Goal: Navigation & Orientation: Find specific page/section

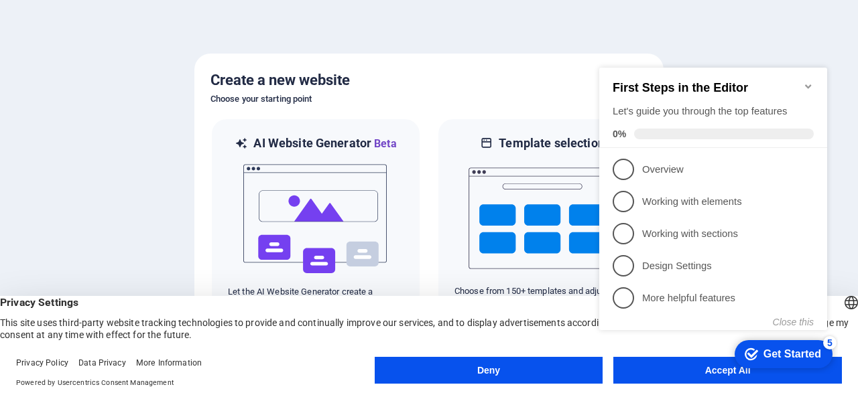
click div "checkmark Get Started 5 First Steps in the Editor Let's guide you through the t…"
click at [768, 355] on div "Get Started" at bounding box center [792, 354] width 58 height 12
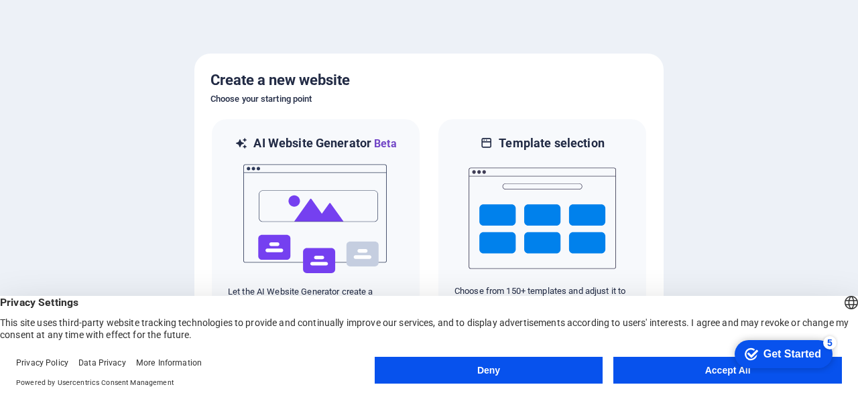
click at [658, 373] on button "Accept All" at bounding box center [727, 370] width 229 height 27
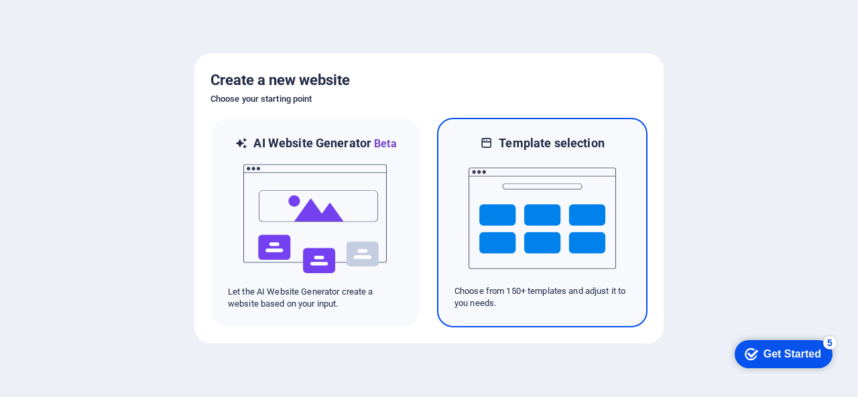
click at [556, 274] on img at bounding box center [541, 218] width 147 height 134
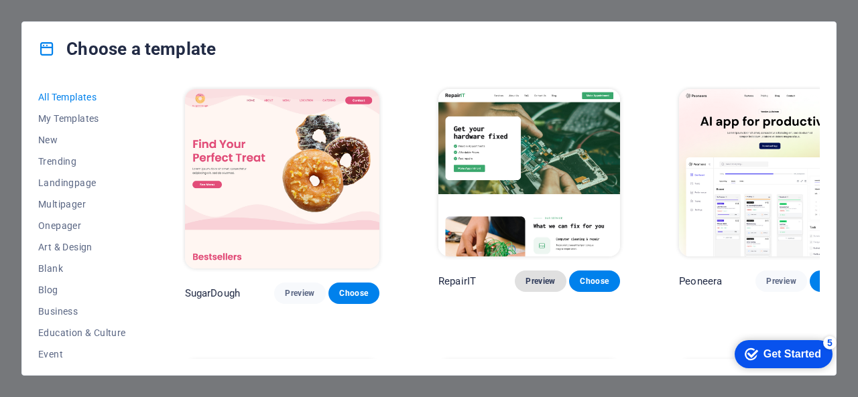
click at [525, 276] on span "Preview" at bounding box center [539, 281] width 29 height 11
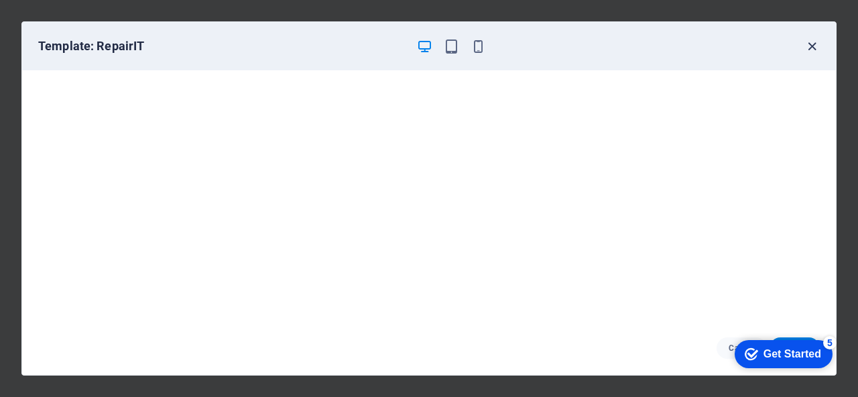
click at [814, 43] on icon "button" at bounding box center [811, 46] width 15 height 15
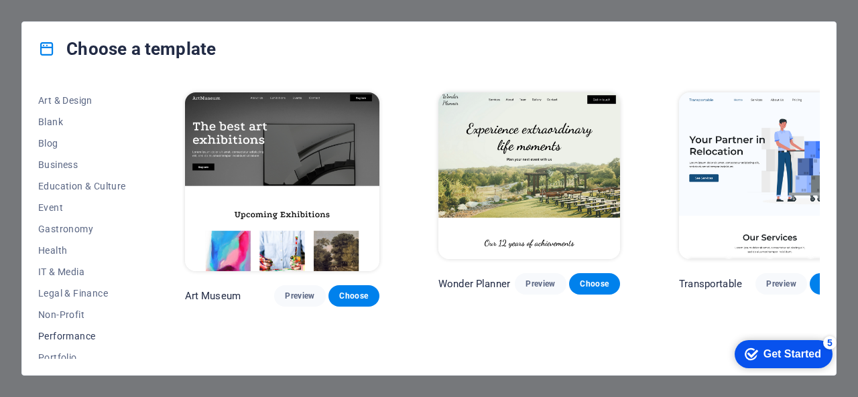
scroll to position [129, 0]
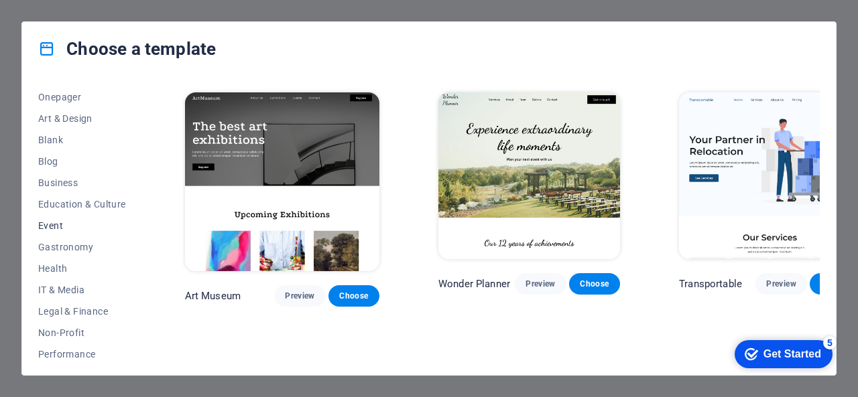
click at [52, 223] on span "Event" at bounding box center [82, 225] width 88 height 11
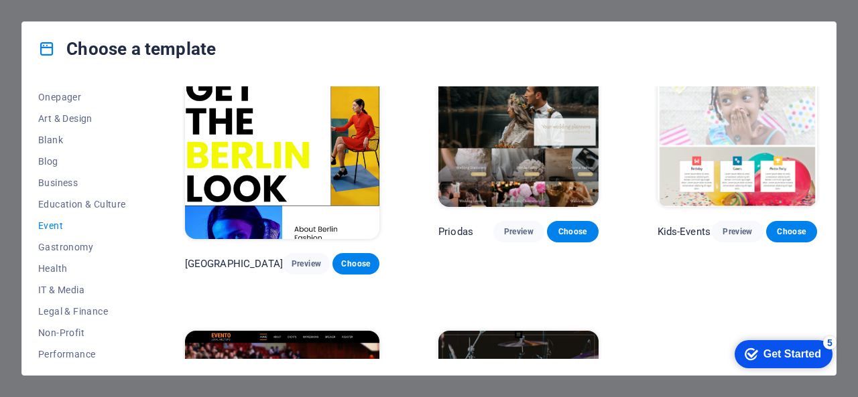
scroll to position [422, 0]
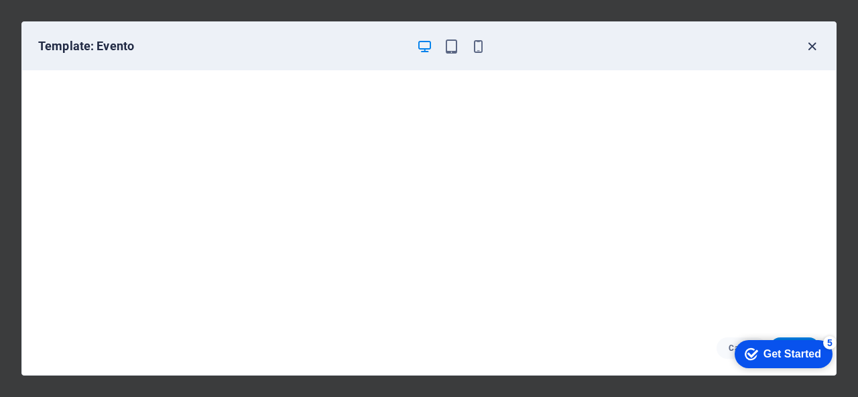
click at [808, 40] on icon "button" at bounding box center [811, 46] width 15 height 15
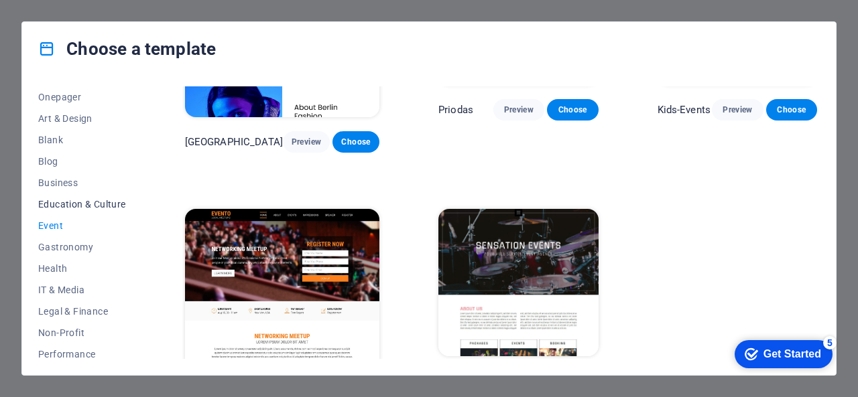
click at [90, 206] on span "Education & Culture" at bounding box center [82, 204] width 88 height 11
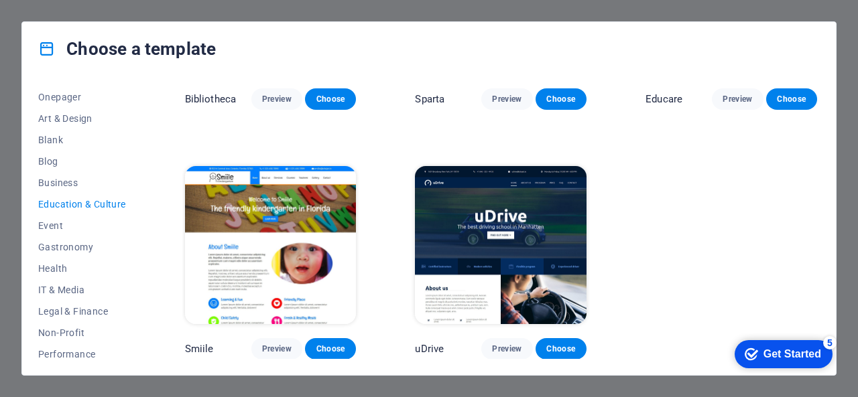
scroll to position [0, 0]
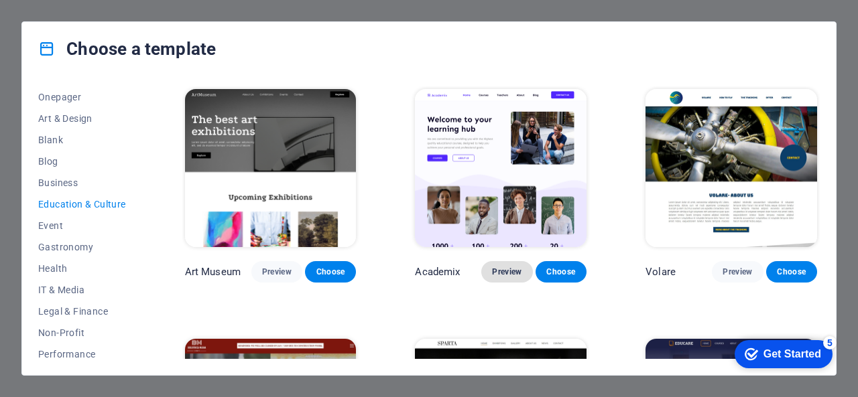
click at [499, 267] on span "Preview" at bounding box center [506, 272] width 29 height 11
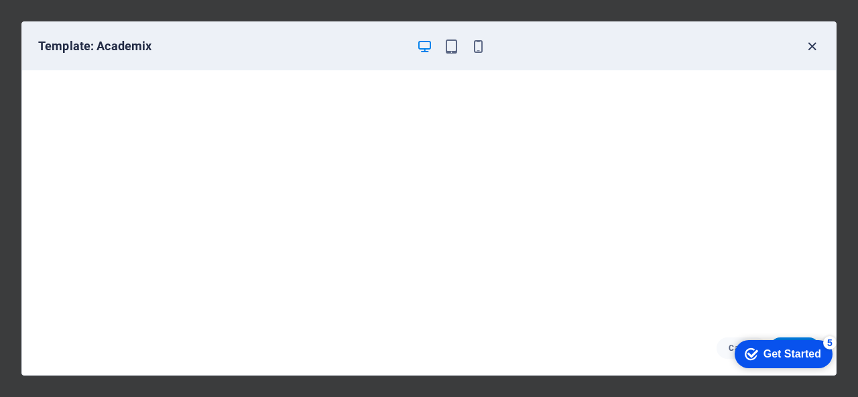
click at [812, 44] on icon "button" at bounding box center [811, 46] width 15 height 15
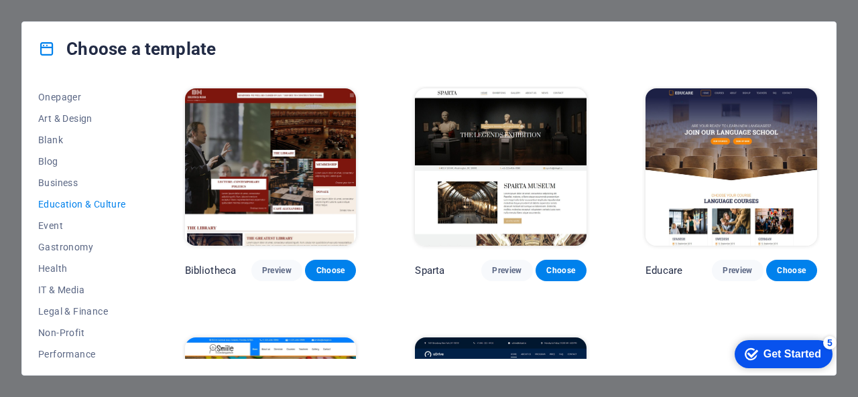
scroll to position [268, 0]
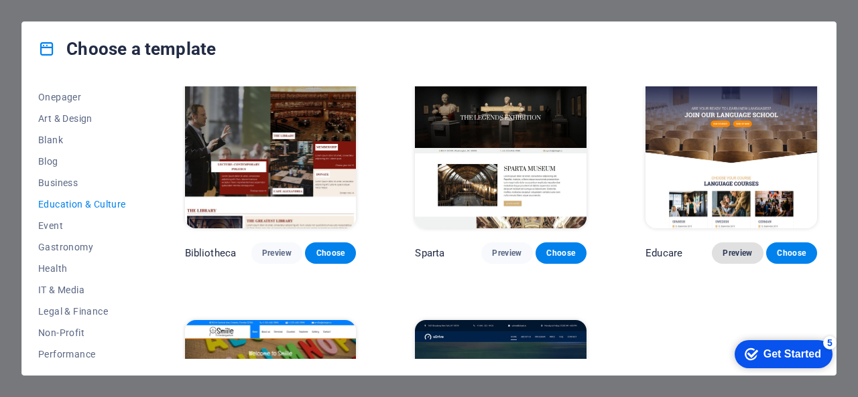
click at [736, 250] on span "Preview" at bounding box center [736, 253] width 29 height 11
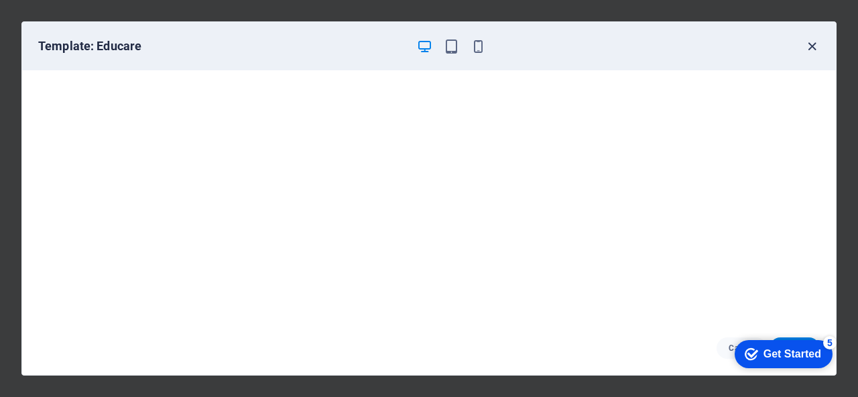
click at [812, 47] on icon "button" at bounding box center [811, 46] width 15 height 15
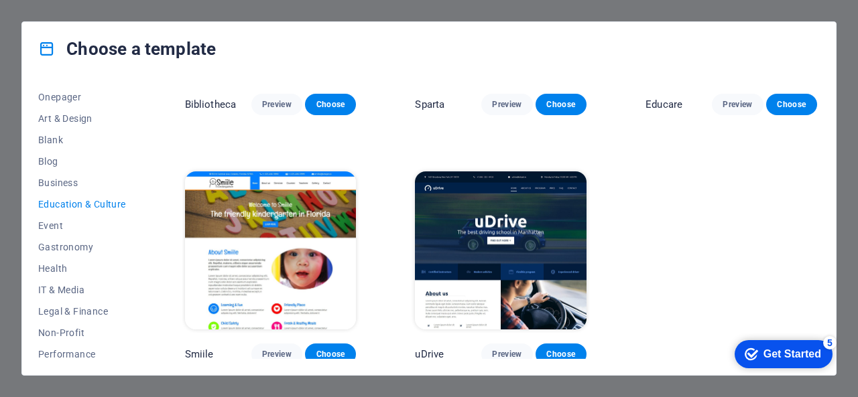
scroll to position [0, 0]
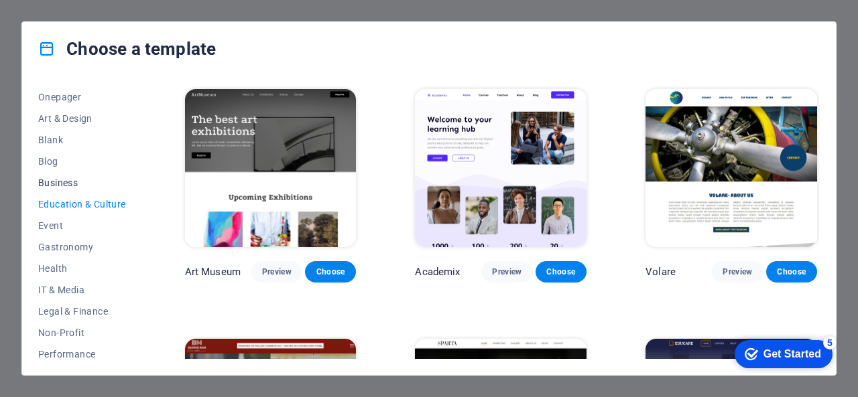
click at [70, 186] on span "Business" at bounding box center [82, 183] width 88 height 11
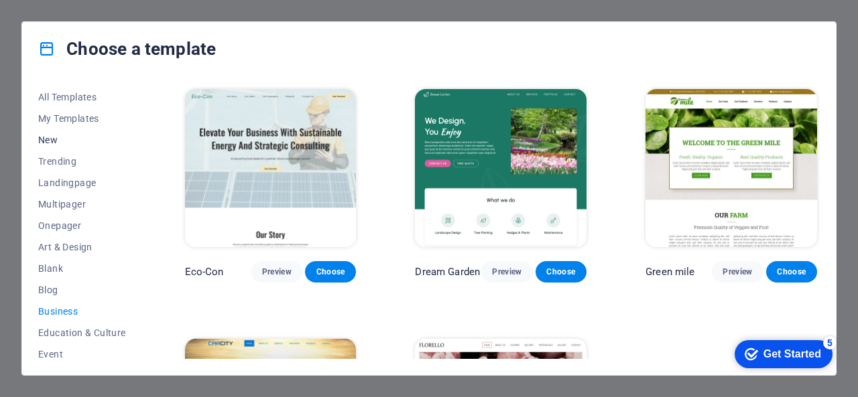
click at [55, 140] on span "New" at bounding box center [82, 140] width 88 height 11
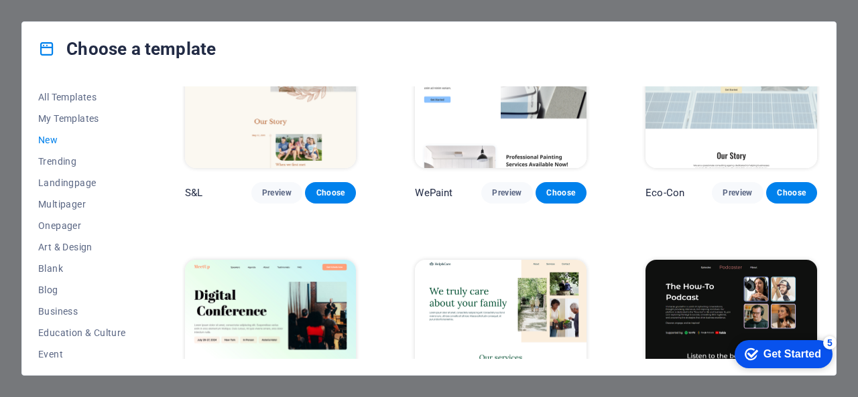
scroll to position [785, 0]
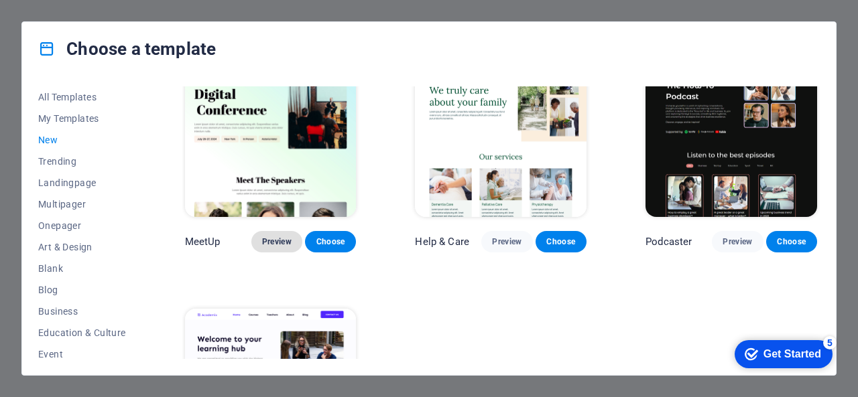
click at [269, 237] on span "Preview" at bounding box center [276, 242] width 29 height 11
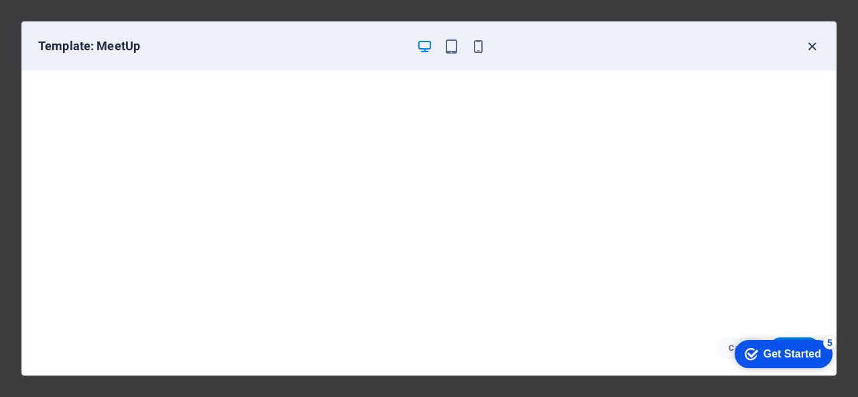
click at [812, 44] on icon "button" at bounding box center [811, 46] width 15 height 15
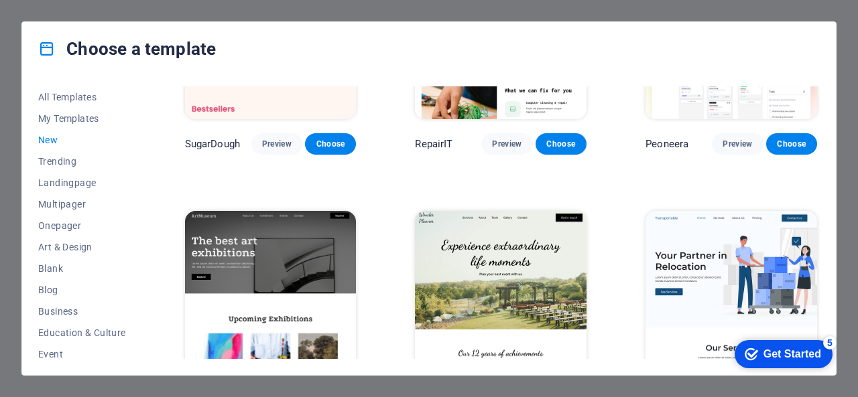
scroll to position [0, 0]
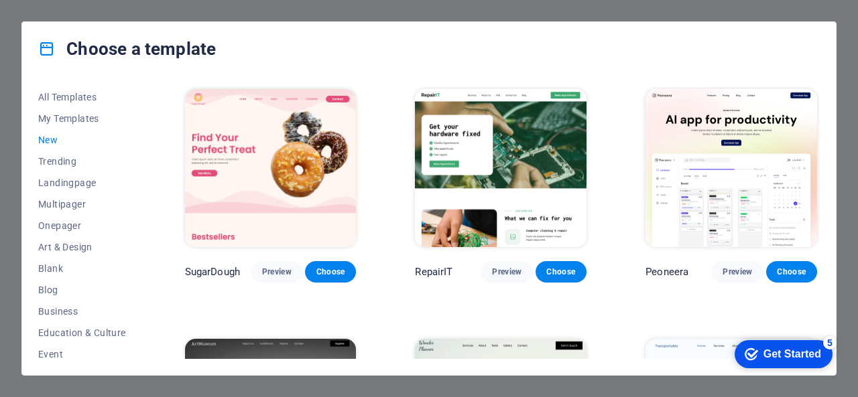
click at [706, 185] on img at bounding box center [731, 168] width 172 height 158
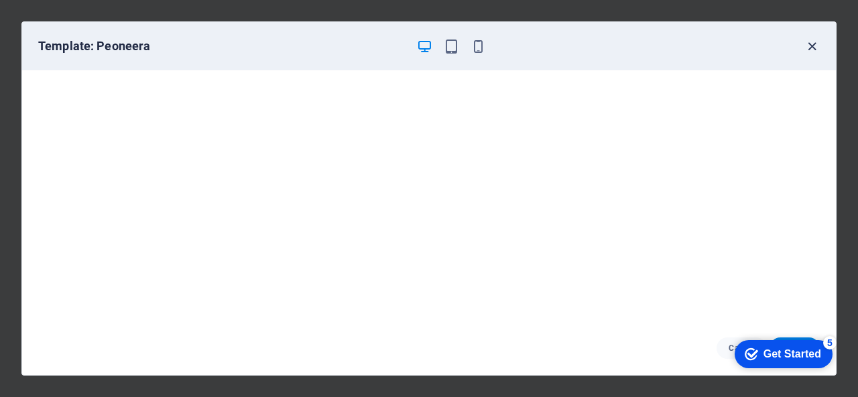
click at [810, 44] on icon "button" at bounding box center [811, 46] width 15 height 15
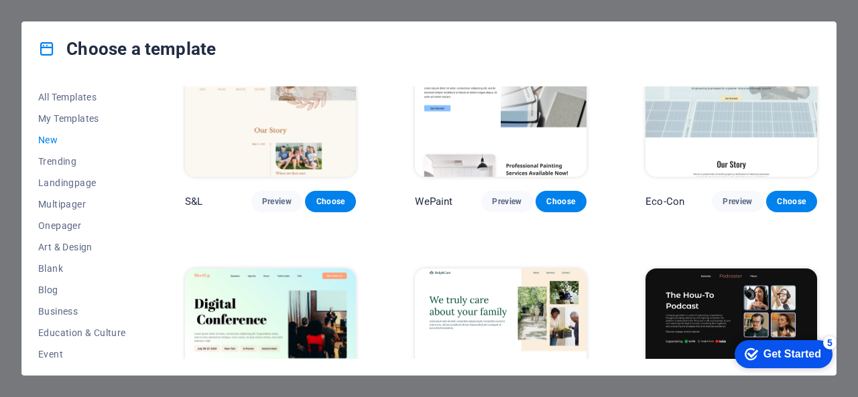
scroll to position [804, 0]
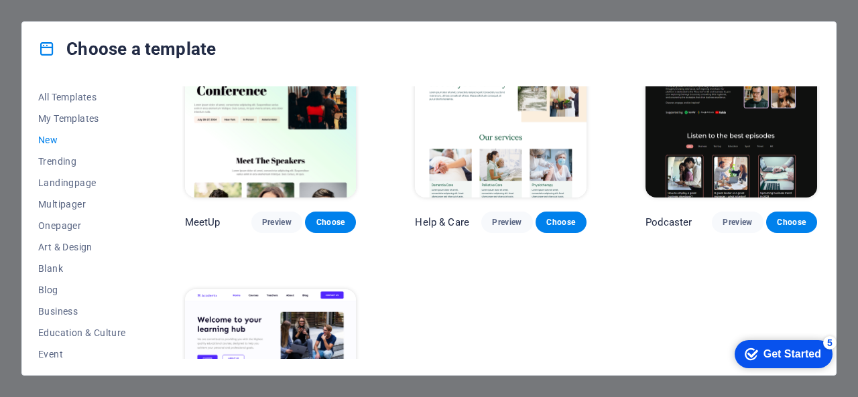
drag, startPoint x: 1, startPoint y: 219, endPoint x: 9, endPoint y: 218, distance: 8.2
click at [2, 218] on div "Choose a template All Templates My Templates New Trending Landingpage Multipage…" at bounding box center [429, 198] width 858 height 397
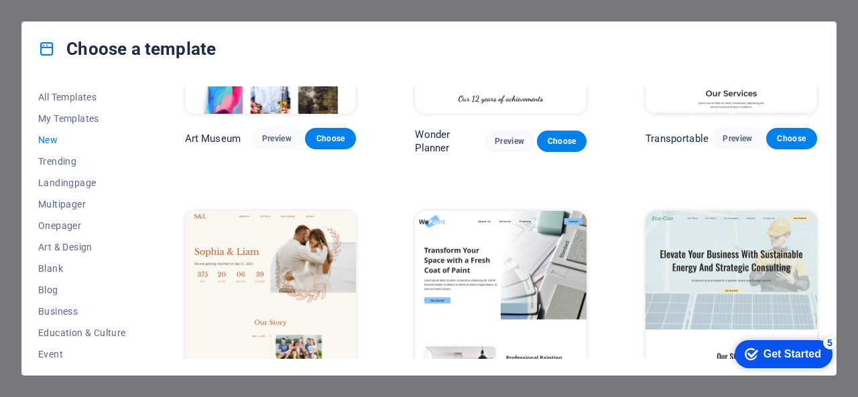
scroll to position [0, 0]
